Goal: Find specific page/section: Find specific page/section

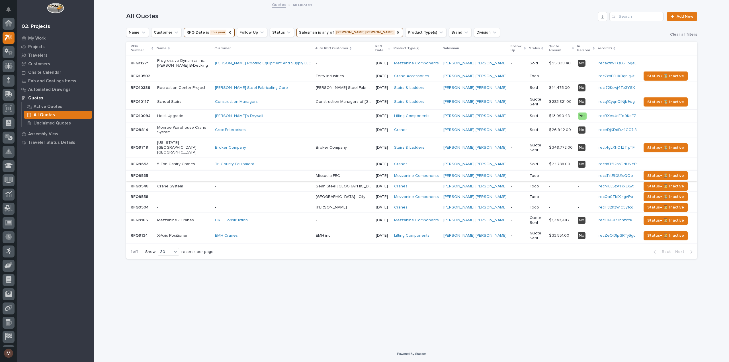
scroll to position [14, 0]
click at [506, 285] on div "Loading... Saving… Loading... Saving… All Quotes Add New Name Customer RFQ Date…" at bounding box center [411, 166] width 576 height 331
click at [219, 31] on button "RFQ Date is this year" at bounding box center [209, 32] width 51 height 9
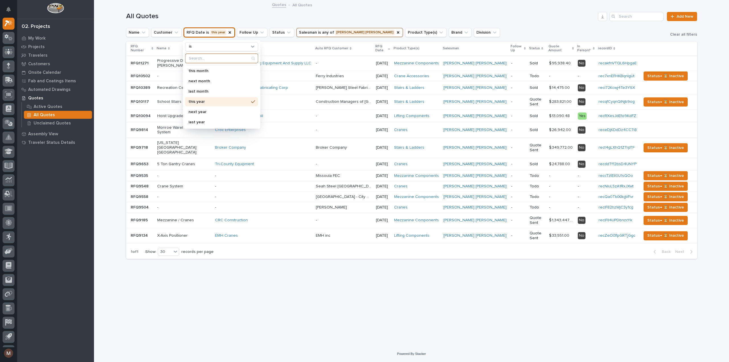
scroll to position [101, 0]
click at [203, 120] on p "last year" at bounding box center [218, 122] width 60 height 4
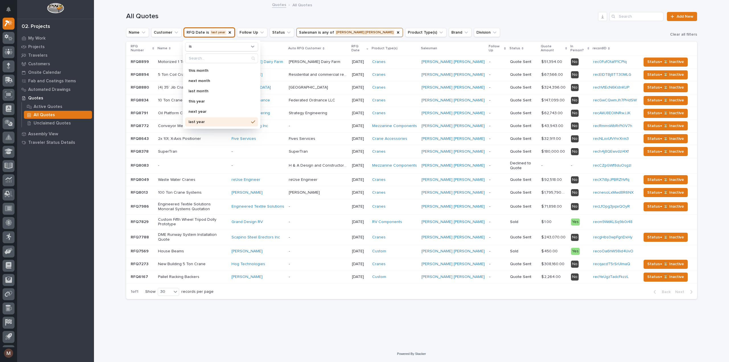
click at [247, 15] on h1 "All Quotes" at bounding box center [361, 16] width 470 height 8
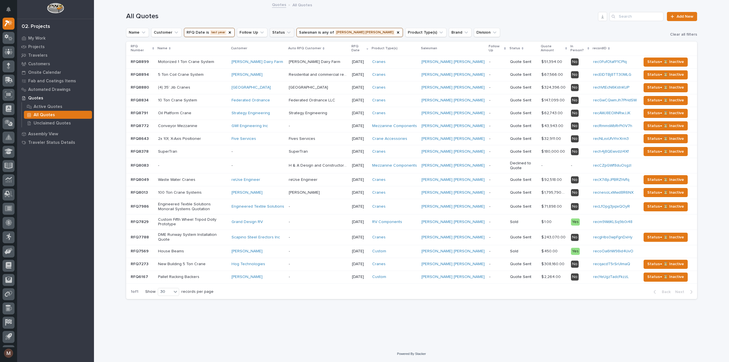
click at [279, 33] on button "Status" at bounding box center [281, 32] width 24 height 9
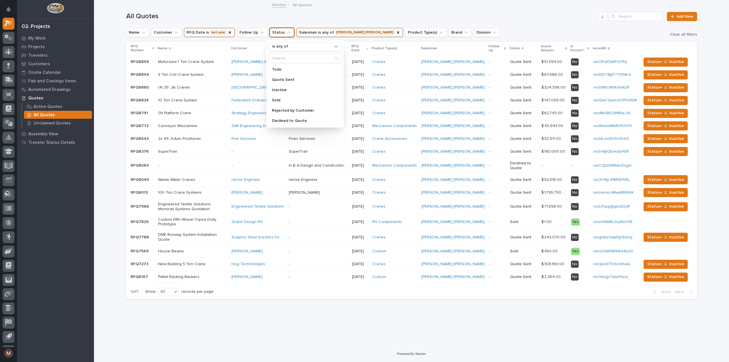
click at [234, 6] on div "Quotes All Quotes" at bounding box center [411, 5] width 635 height 8
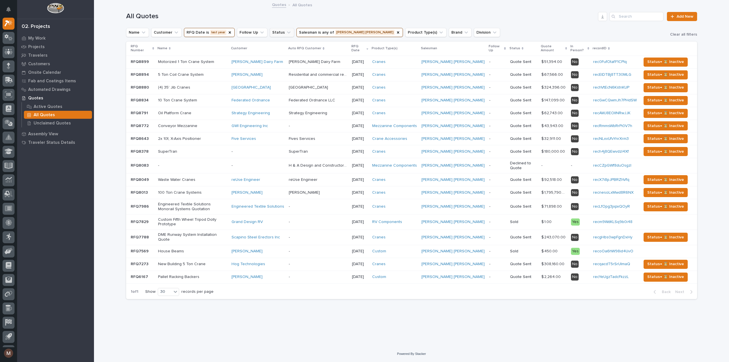
click at [279, 31] on button "Status" at bounding box center [281, 32] width 24 height 9
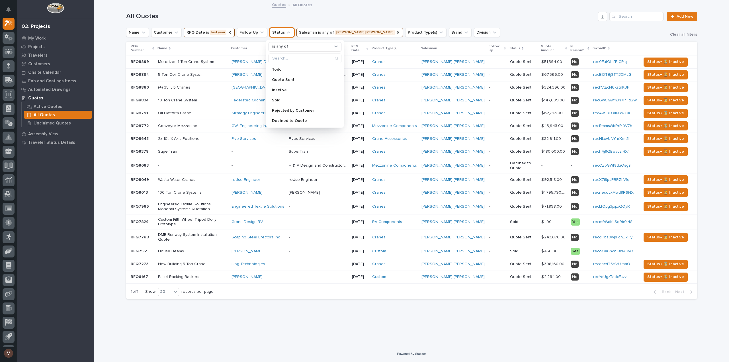
click at [279, 31] on button "Status" at bounding box center [281, 32] width 24 height 9
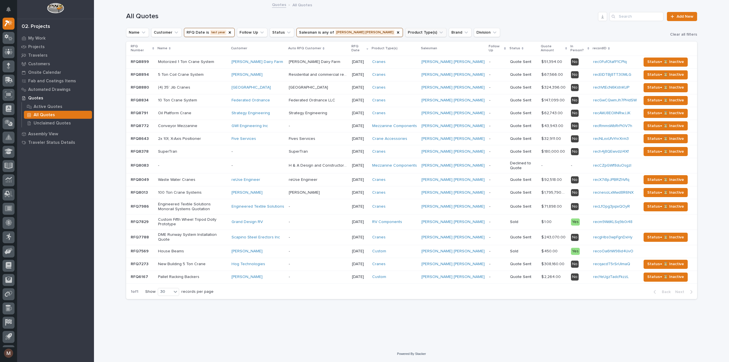
click at [438, 34] on icon "Product Type(s)" at bounding box center [441, 33] width 6 height 6
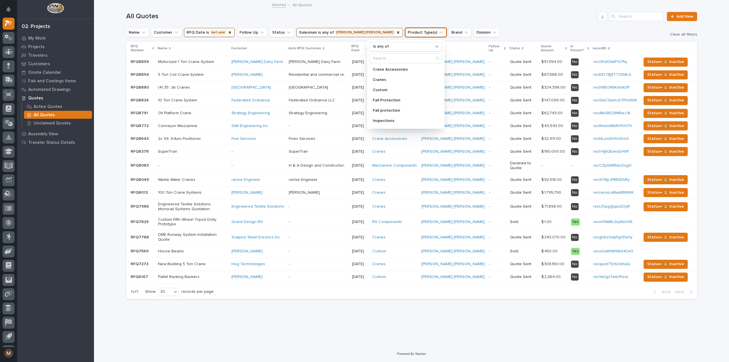
click at [438, 34] on icon "Product Type(s)" at bounding box center [441, 33] width 6 height 6
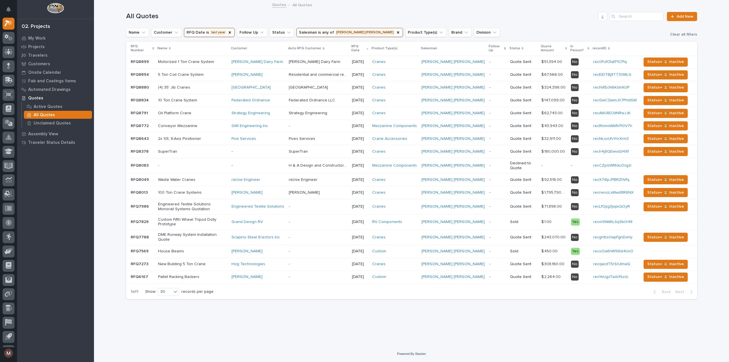
click at [420, 12] on div "All Quotes Add New" at bounding box center [411, 16] width 571 height 9
click at [347, 112] on p at bounding box center [318, 113] width 58 height 5
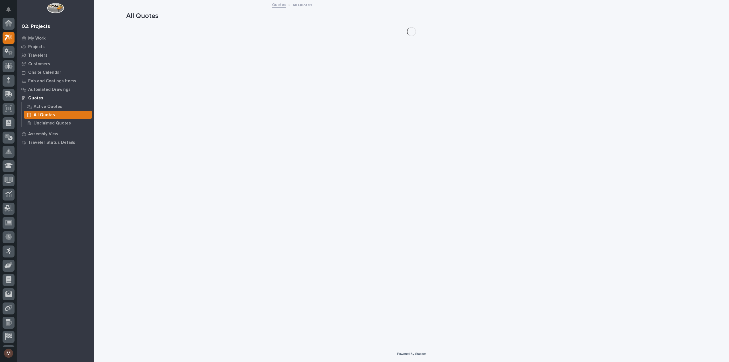
scroll to position [15, 0]
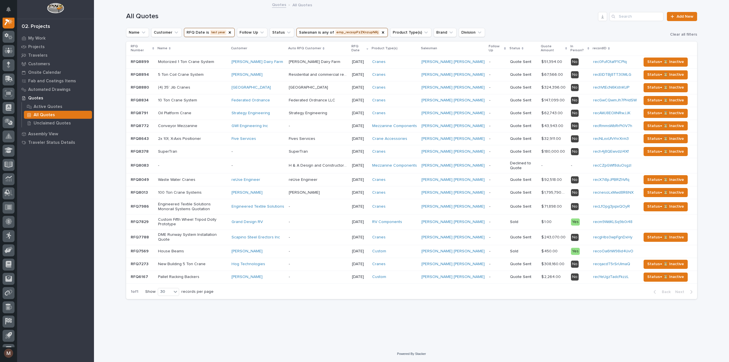
click at [201, 126] on p "Conveyor Mezzanine" at bounding box center [192, 126] width 69 height 5
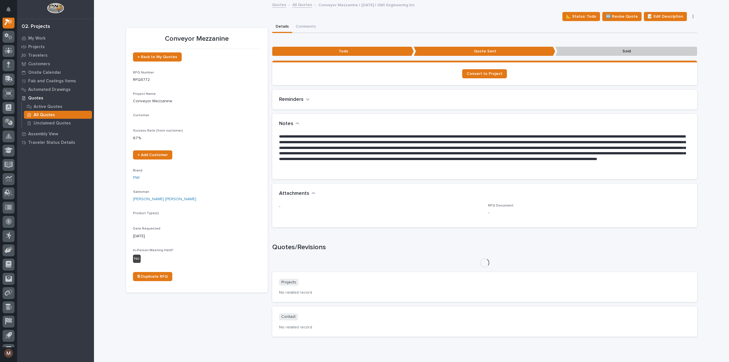
scroll to position [14, 0]
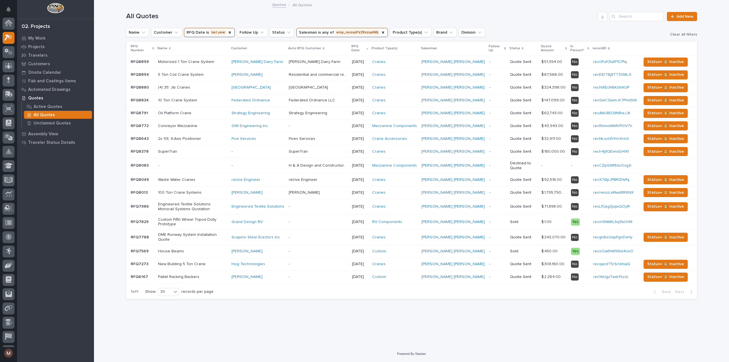
scroll to position [15, 0]
click at [227, 30] on div "RFQ Date" at bounding box center [229, 33] width 5 height 6
click at [206, 33] on icon "RFQ Date" at bounding box center [209, 33] width 6 height 6
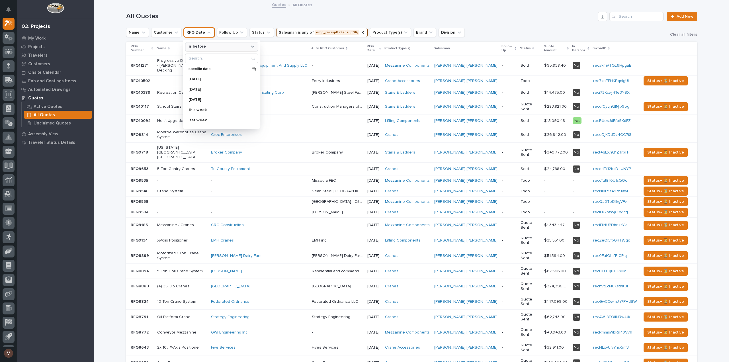
click at [215, 45] on div "is before" at bounding box center [217, 47] width 63 height 6
click at [205, 76] on div "is" at bounding box center [222, 79] width 68 height 9
click at [211, 102] on p "this year" at bounding box center [218, 101] width 60 height 4
click at [258, 11] on div "All Quotes Add New" at bounding box center [411, 14] width 571 height 27
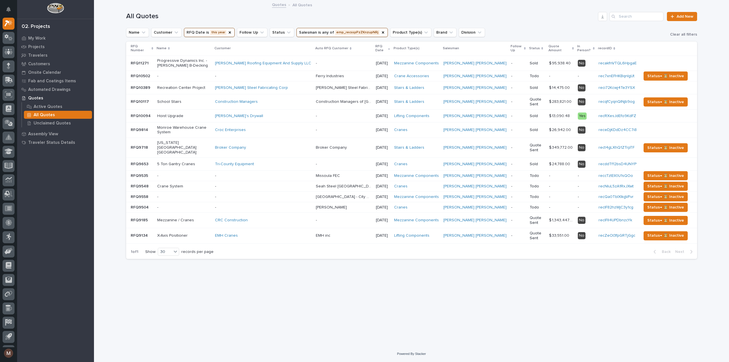
click at [358, 30] on button "Salesman is any of emp_recsspPzZKnzupNRj" at bounding box center [341, 32] width 91 height 9
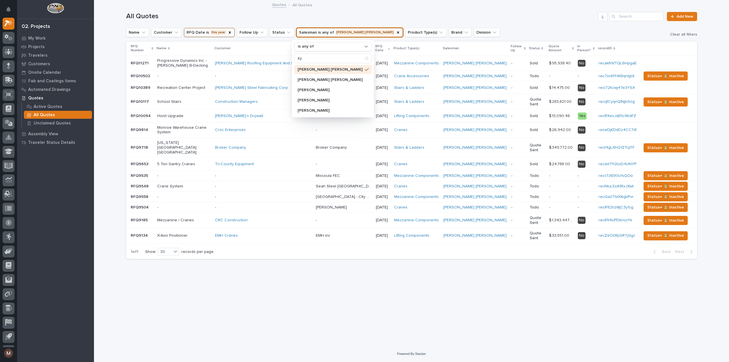
type input "ky"
click at [334, 69] on p "[PERSON_NAME] [PERSON_NAME]" at bounding box center [329, 69] width 65 height 4
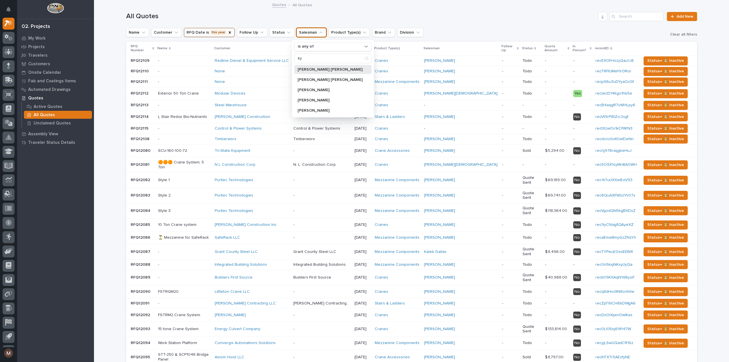
click at [326, 68] on p "[PERSON_NAME] [PERSON_NAME]" at bounding box center [329, 69] width 65 height 4
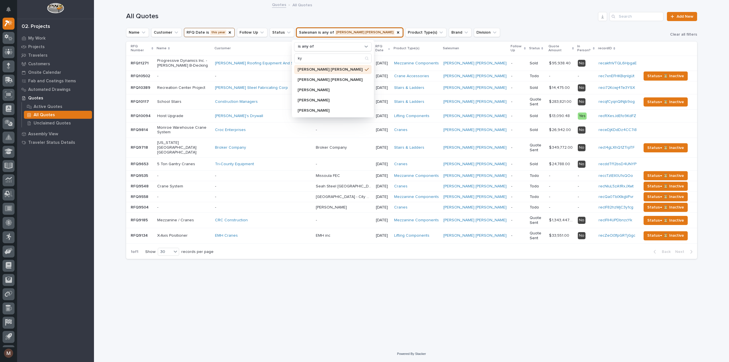
click at [484, 15] on h1 "All Quotes" at bounding box center [361, 16] width 470 height 8
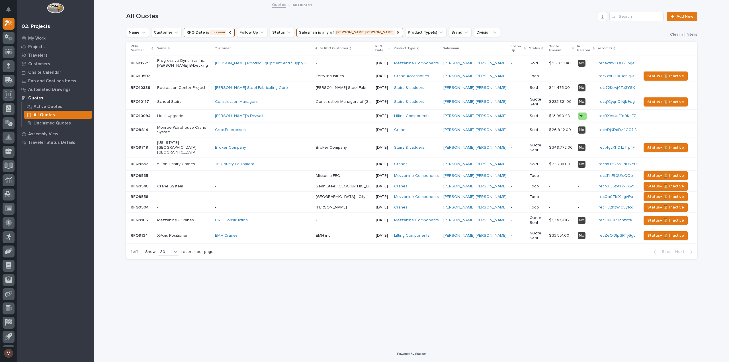
click at [360, 291] on div "Loading... Saving… Loading... Saving… All Quotes Add New Name Customer RFQ Date…" at bounding box center [411, 166] width 576 height 331
click at [356, 274] on div "Loading... Saving… Loading... Saving… All Quotes Add New Name Customer RFQ Date…" at bounding box center [411, 166] width 576 height 331
